Goal: Check status

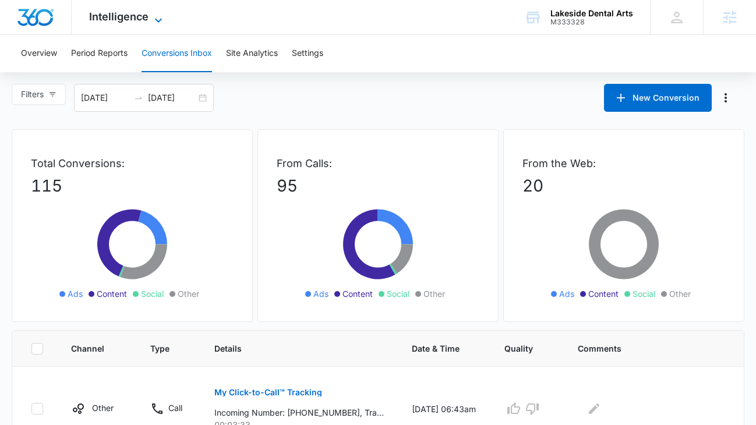
click at [125, 11] on span "Intelligence" at bounding box center [118, 16] width 59 height 12
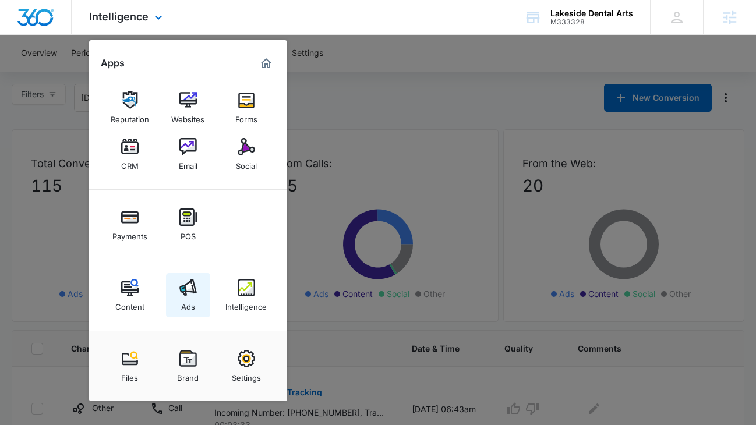
click at [181, 287] on img at bounding box center [187, 287] width 17 height 17
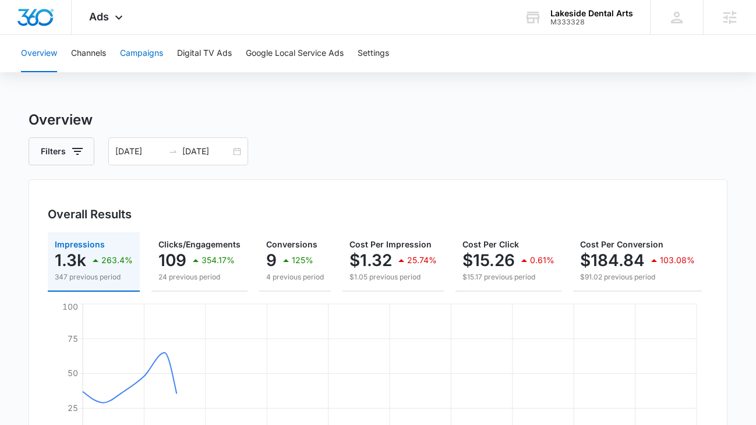
click at [138, 51] on button "Campaigns" at bounding box center [141, 53] width 43 height 37
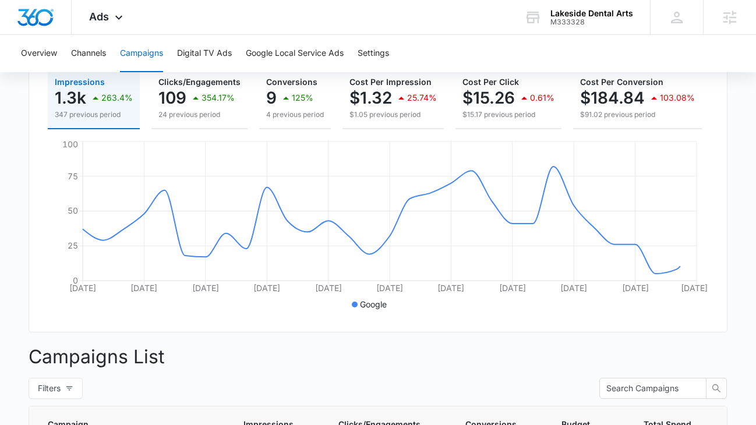
scroll to position [405, 0]
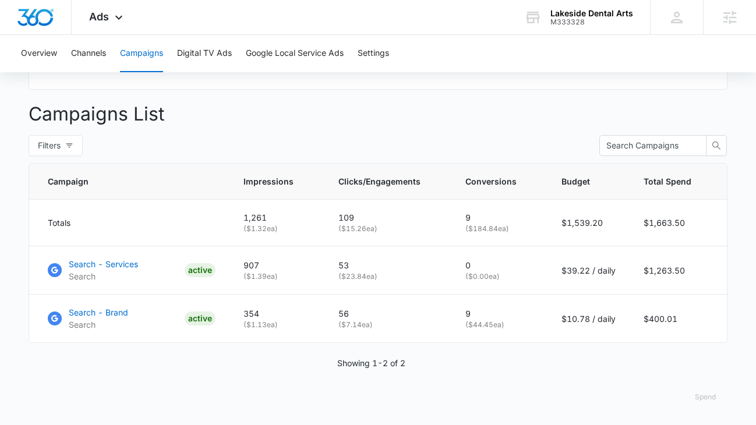
click at [710, 397] on button "Spend" at bounding box center [705, 397] width 44 height 28
click at [677, 363] on div "Raw" at bounding box center [682, 360] width 34 height 7
click at [702, 395] on button "Spend" at bounding box center [705, 397] width 44 height 28
click at [689, 342] on div "Optimized" at bounding box center [682, 344] width 34 height 7
click at [705, 395] on button "Spend" at bounding box center [705, 397] width 44 height 28
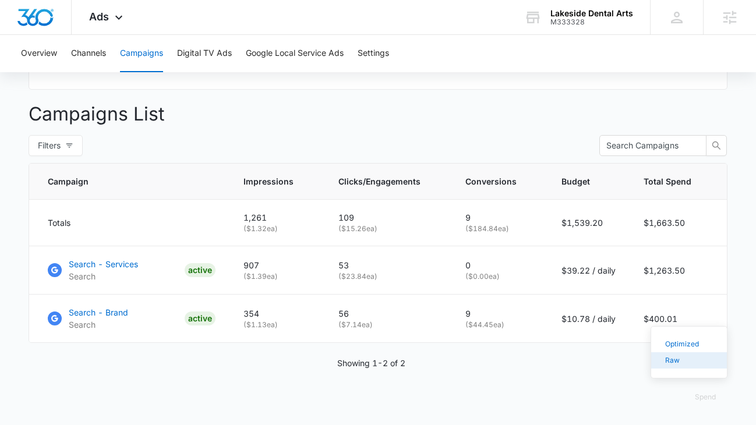
click at [681, 356] on button "Raw" at bounding box center [689, 360] width 76 height 16
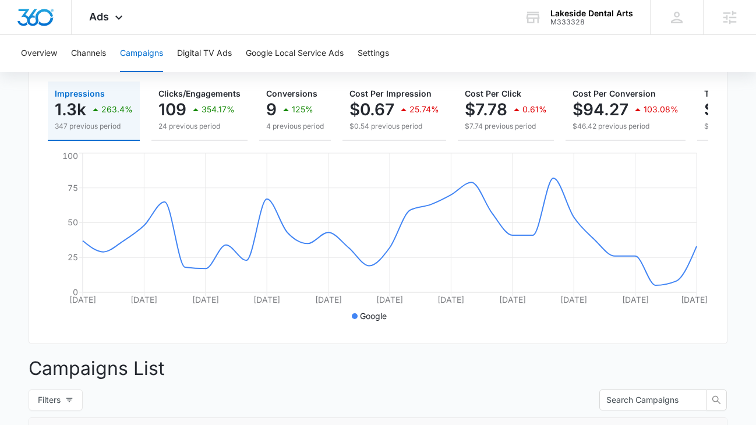
scroll to position [0, 0]
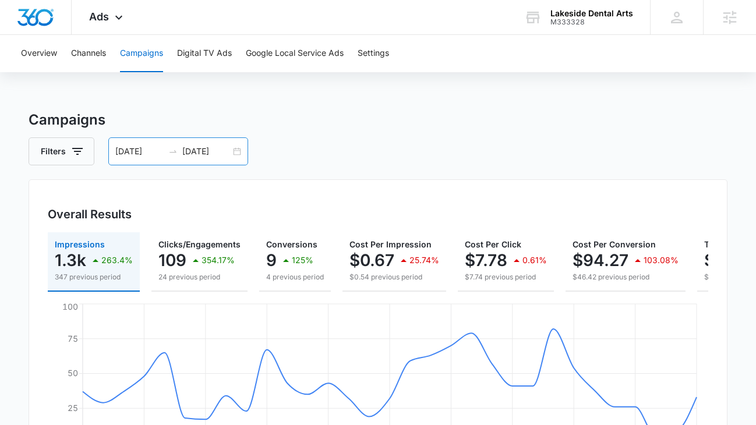
click at [237, 153] on div "[DATE] [DATE]" at bounding box center [178, 151] width 140 height 28
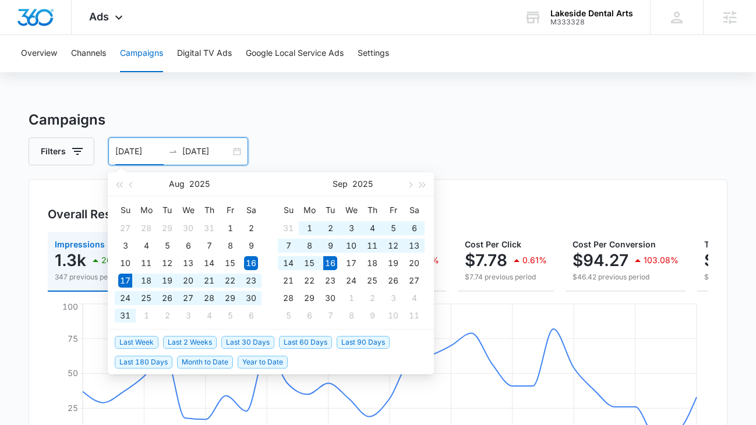
click at [243, 336] on span "Last 30 Days" at bounding box center [247, 342] width 53 height 13
type input "[DATE]"
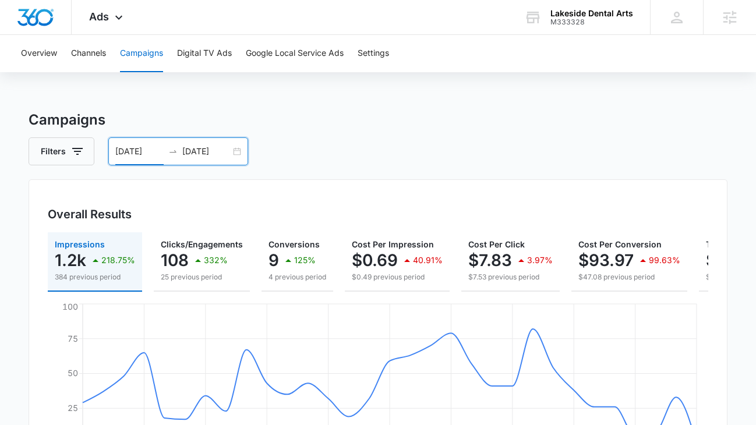
click at [236, 157] on div "[DATE] [DATE]" at bounding box center [178, 151] width 140 height 28
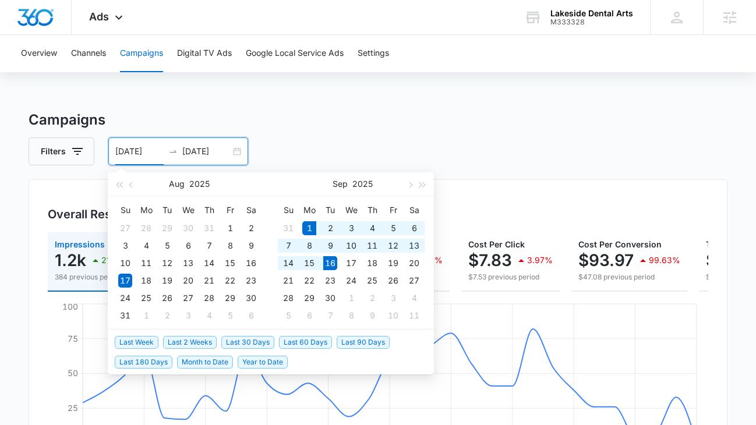
click at [197, 357] on span "Month to Date" at bounding box center [205, 362] width 56 height 13
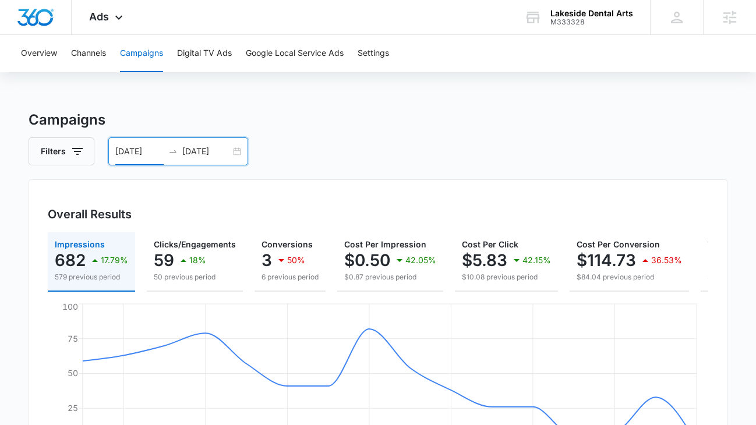
click at [236, 149] on div "[DATE] [DATE]" at bounding box center [178, 151] width 140 height 28
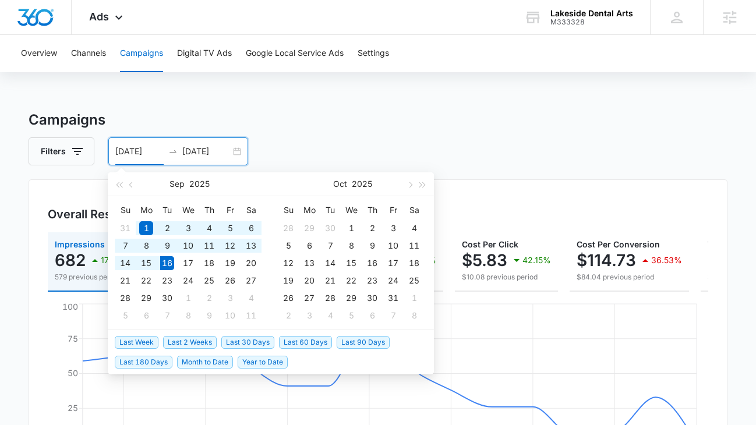
click at [257, 345] on span "Last 30 Days" at bounding box center [247, 342] width 53 height 13
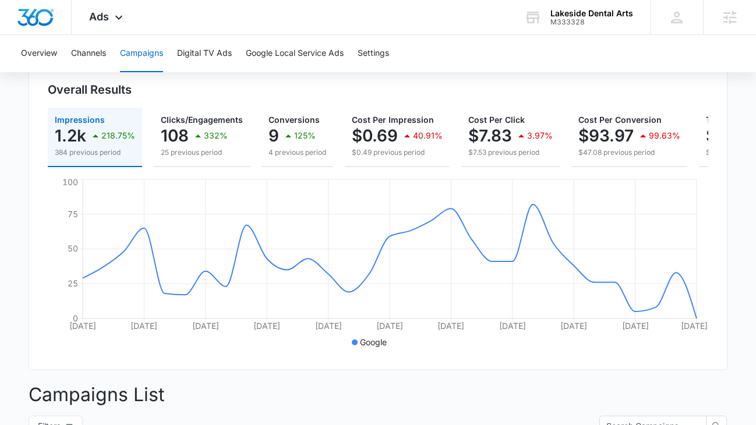
scroll to position [405, 0]
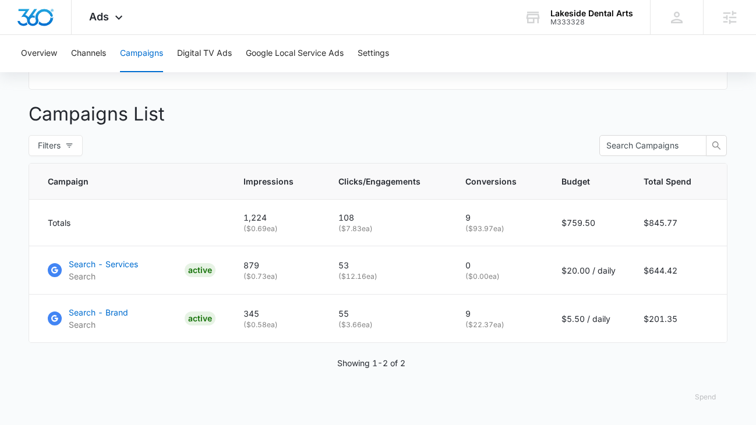
click at [708, 395] on button "Spend" at bounding box center [705, 397] width 44 height 28
click at [692, 351] on button "Optimized" at bounding box center [689, 344] width 76 height 16
click at [712, 397] on button "Spend" at bounding box center [705, 397] width 44 height 28
click at [693, 360] on div "Raw" at bounding box center [682, 360] width 34 height 7
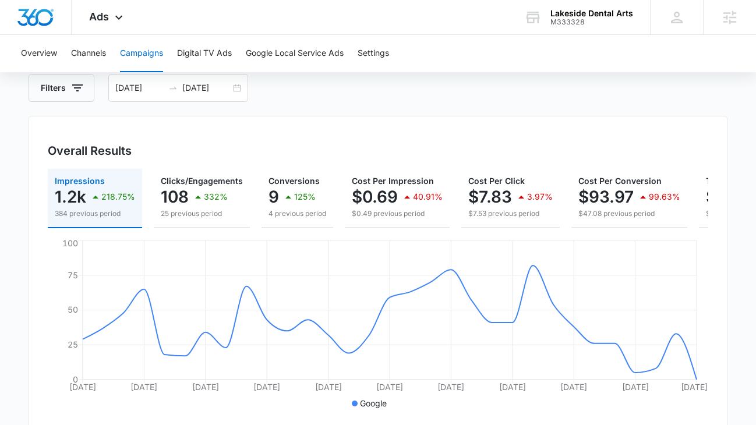
scroll to position [0, 0]
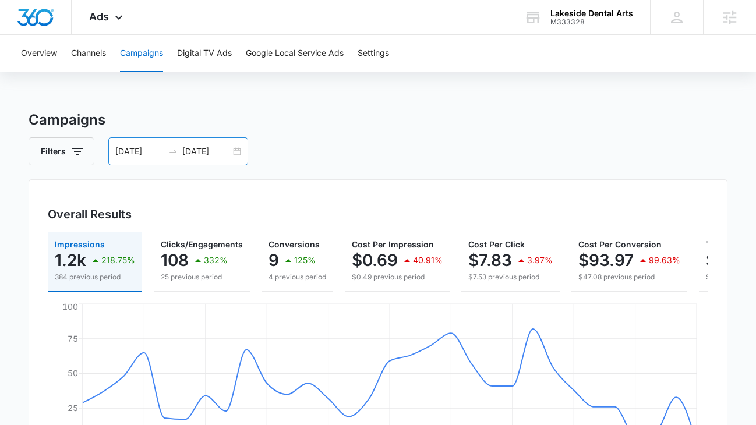
click at [238, 157] on div "[DATE] [DATE]" at bounding box center [178, 151] width 140 height 28
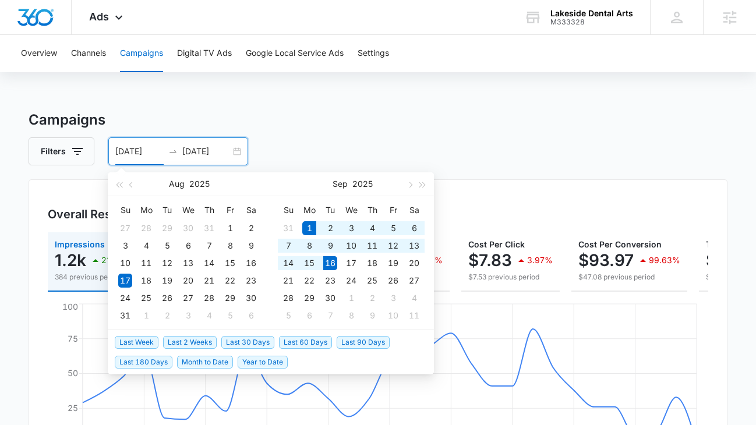
click at [204, 360] on span "Month to Date" at bounding box center [205, 362] width 56 height 13
type input "[DATE]"
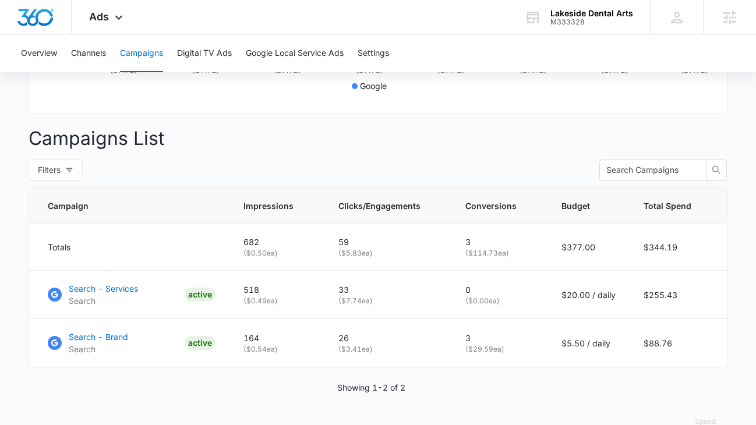
scroll to position [405, 0]
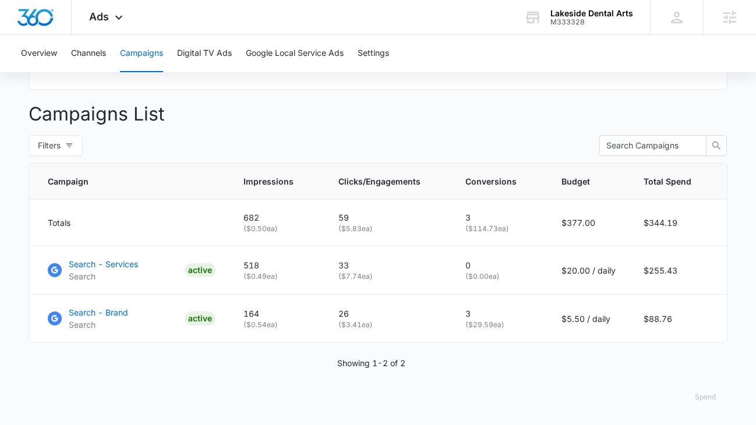
click at [702, 393] on button "Spend" at bounding box center [705, 397] width 44 height 28
click at [679, 344] on div "Optimized" at bounding box center [682, 344] width 34 height 7
